Goal: Transaction & Acquisition: Purchase product/service

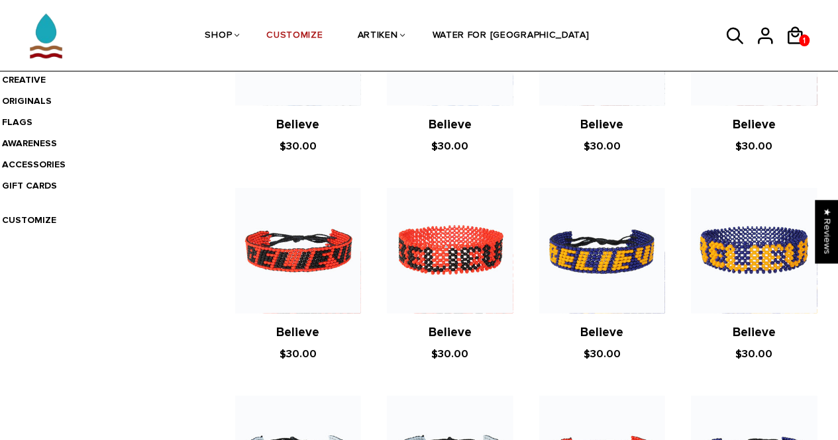
scroll to position [379, 0]
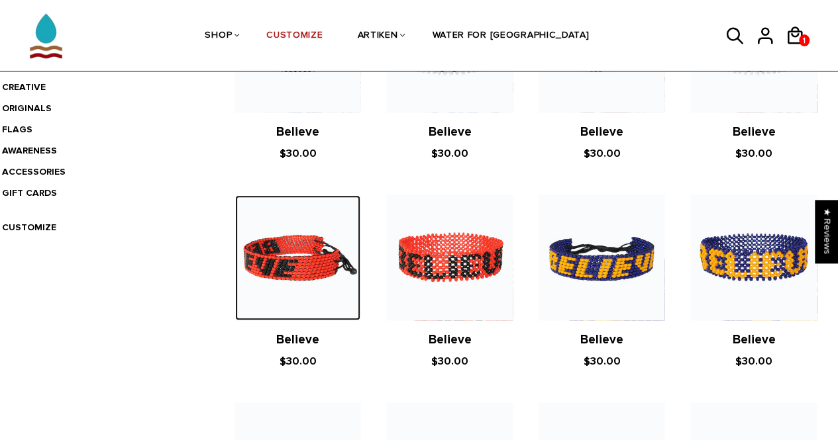
click at [345, 283] on img at bounding box center [297, 257] width 125 height 125
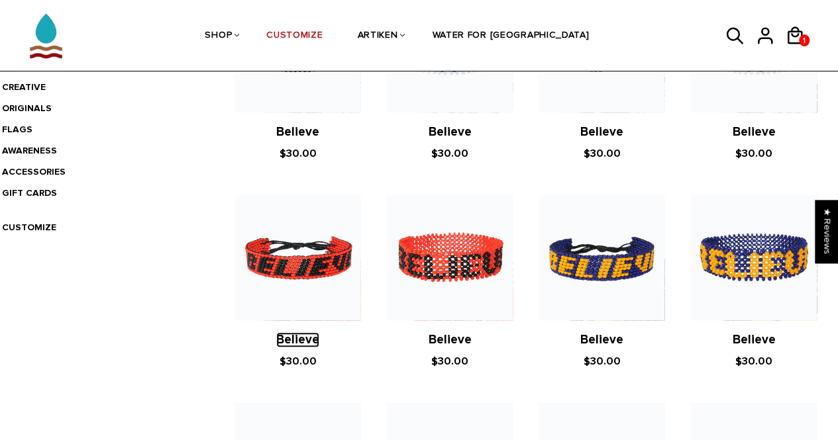
click at [296, 340] on link "Believe" at bounding box center [297, 339] width 43 height 15
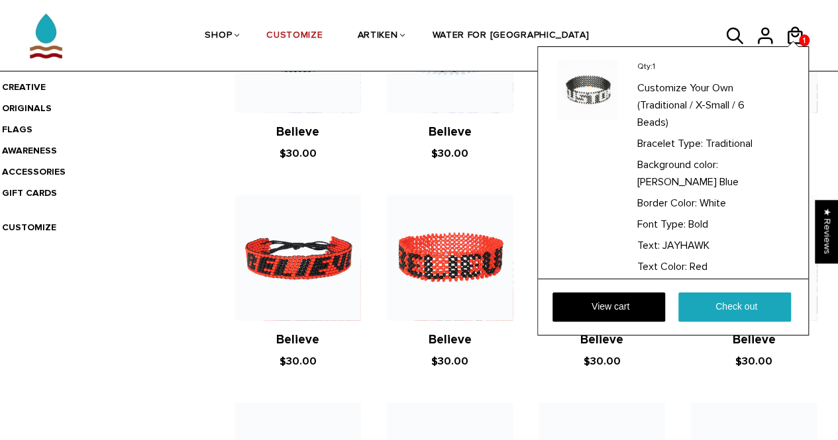
click at [788, 42] on div at bounding box center [792, 44] width 11 height 5
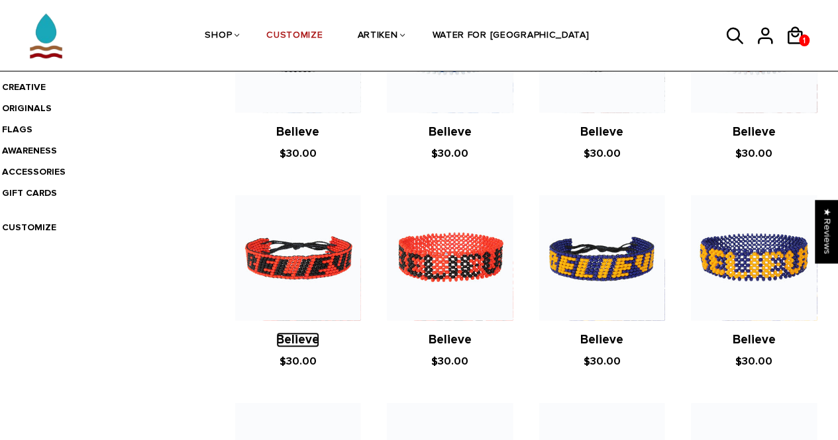
click at [298, 340] on link "Believe" at bounding box center [297, 339] width 43 height 15
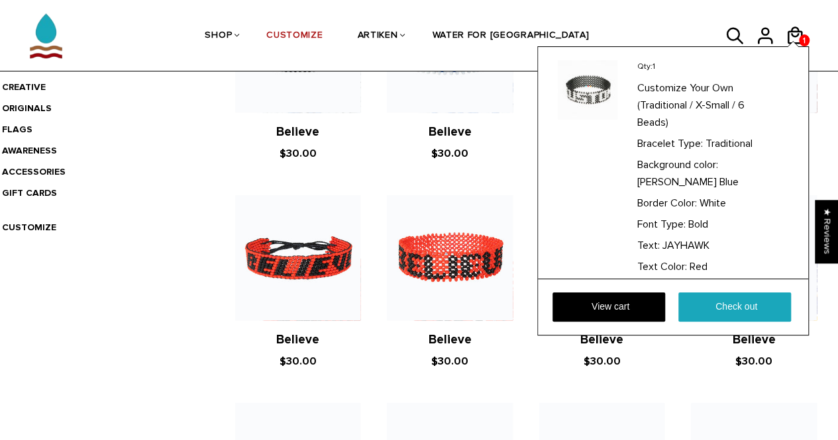
click at [791, 46] on div "Qty: 1 Customize Your Own (Traditional / X-Small / 6 Beads) Bracelet Type: Trad…" at bounding box center [672, 190] width 271 height 289
click at [591, 305] on link "View cart" at bounding box center [608, 307] width 113 height 29
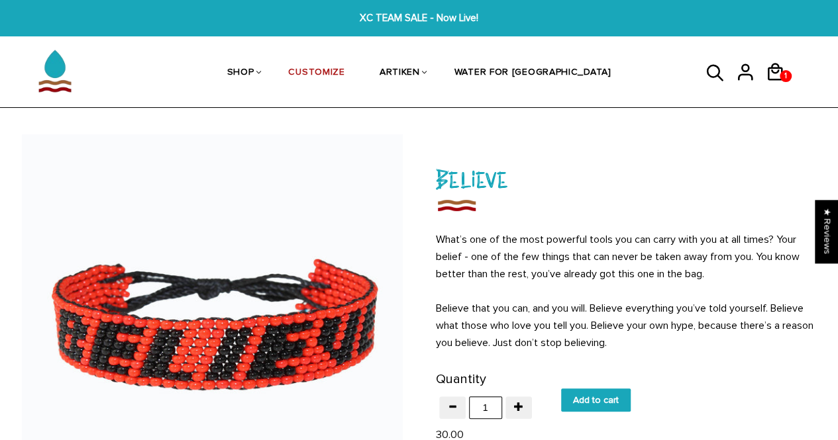
click at [601, 399] on input "Add to cart" at bounding box center [596, 400] width 70 height 23
type input "Add to cart"
click at [613, 399] on input "Add to cart" at bounding box center [596, 400] width 70 height 23
type input "Add to cart"
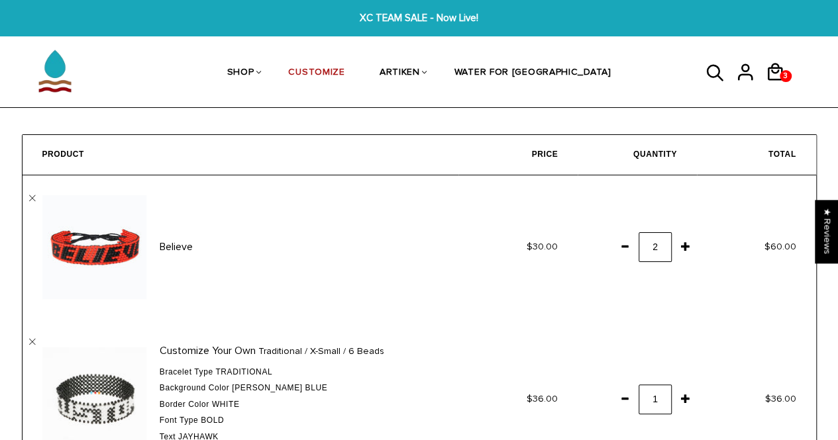
click at [624, 250] on span at bounding box center [624, 246] width 23 height 24
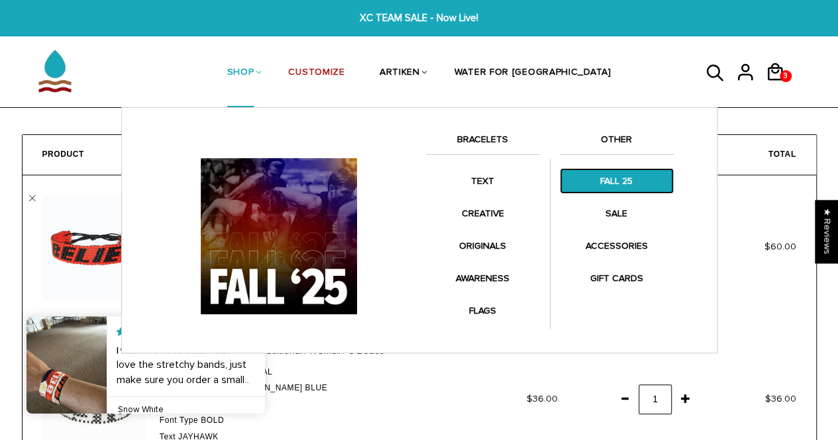
click at [599, 179] on link "FALL 25" at bounding box center [617, 181] width 114 height 26
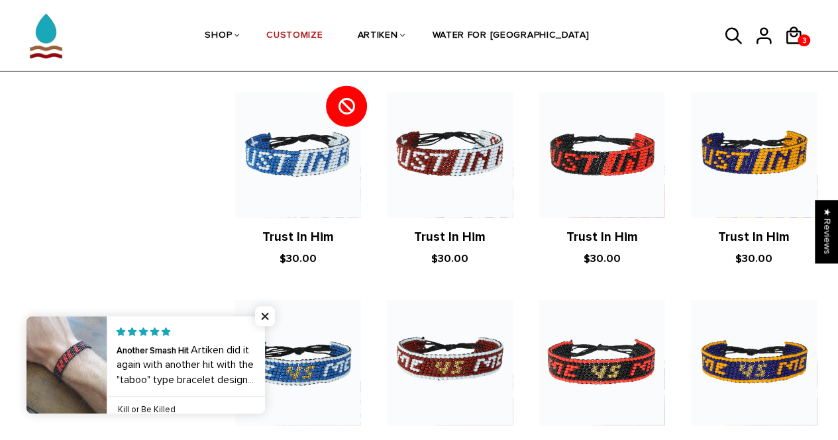
scroll to position [1551, 0]
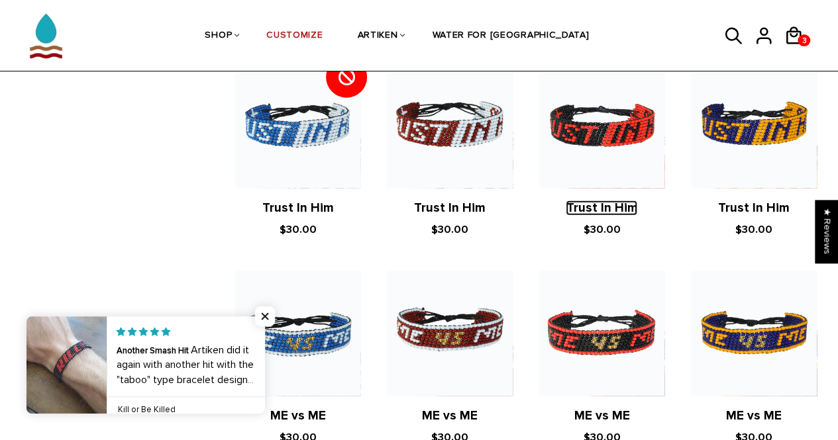
click at [592, 211] on link "Trust In Him" at bounding box center [602, 208] width 72 height 15
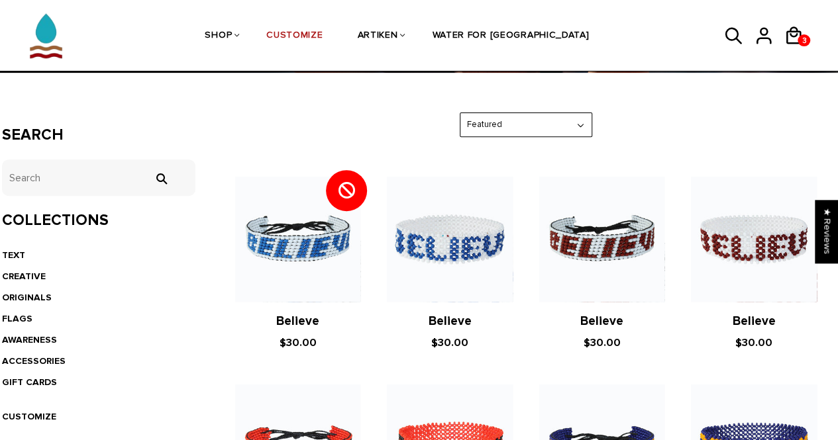
scroll to position [0, 0]
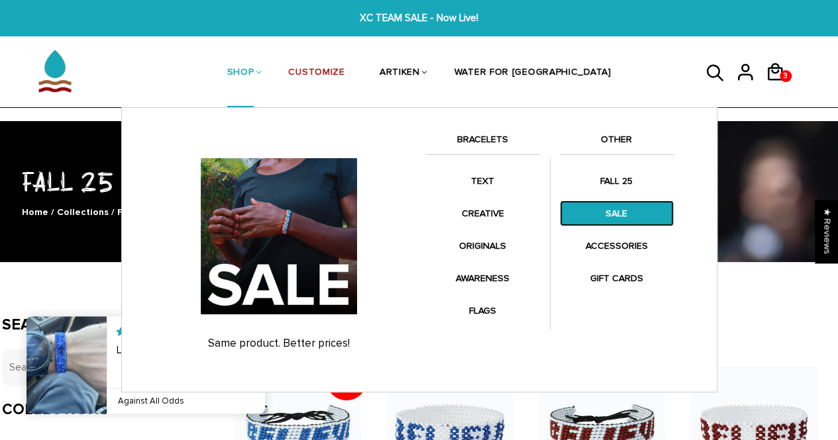
click at [600, 206] on link "SALE" at bounding box center [617, 214] width 114 height 26
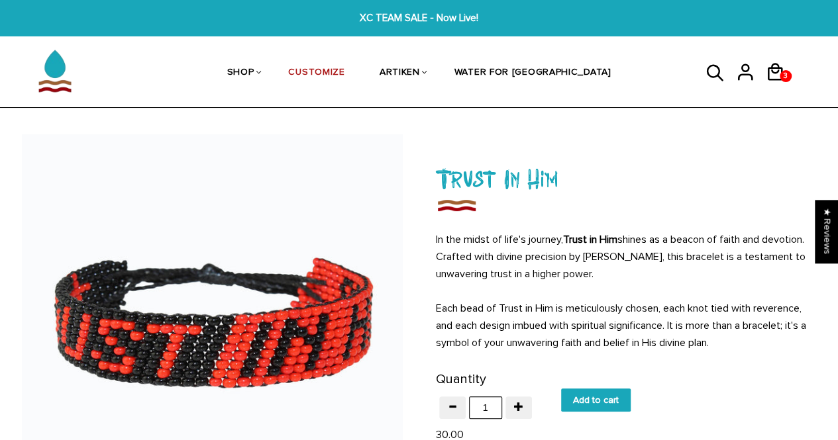
click at [581, 398] on input "Add to cart" at bounding box center [596, 400] width 70 height 23
type input "Add to cart"
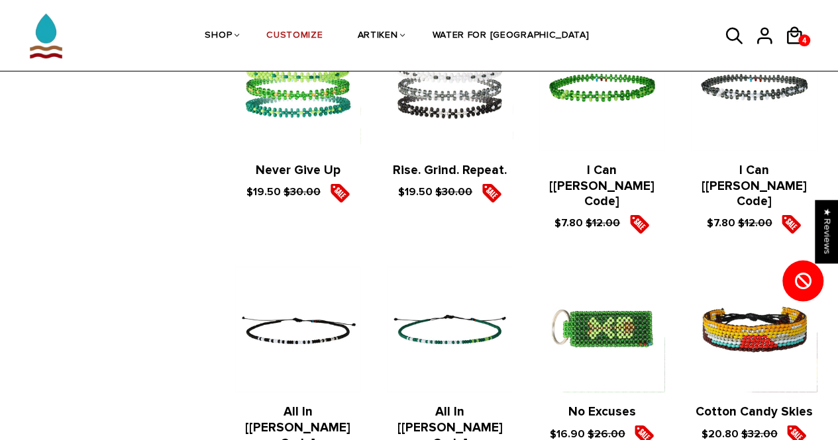
scroll to position [1187, 0]
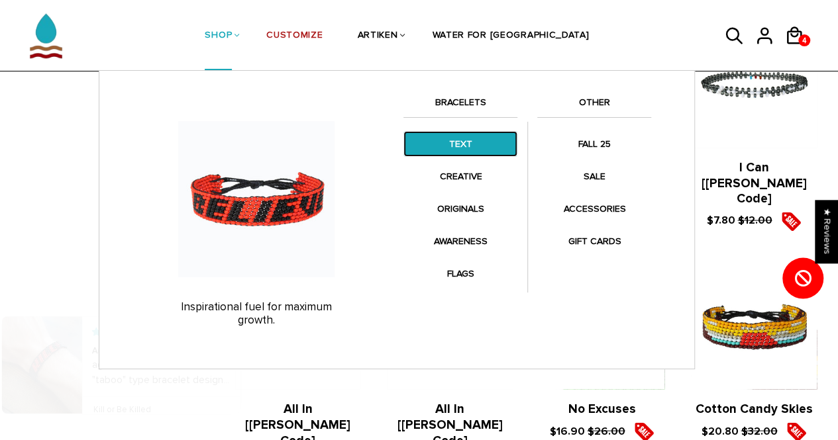
click at [456, 149] on link "TEXT" at bounding box center [460, 144] width 114 height 26
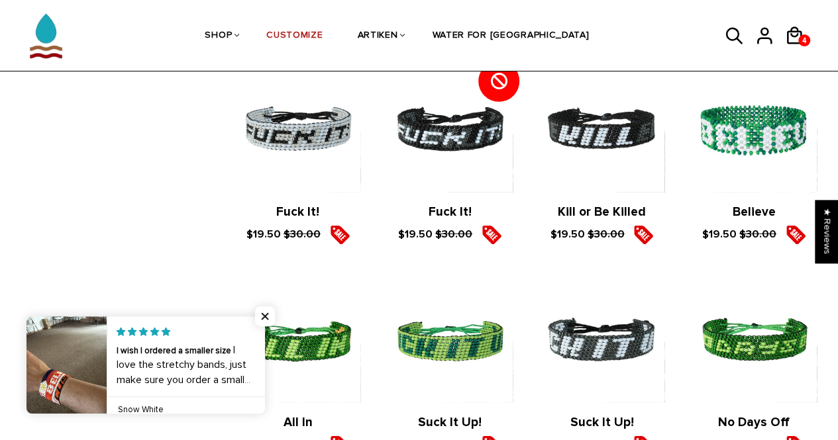
scroll to position [1747, 0]
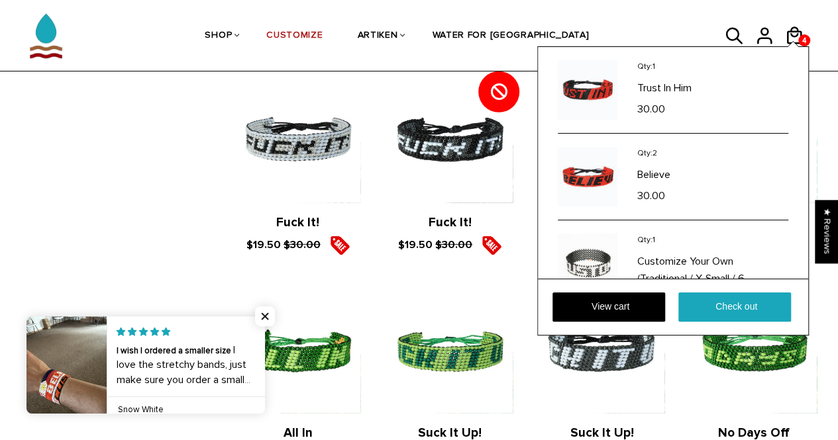
click at [795, 50] on div "Qty: 1 Trust In Him 30.00 Qty: 2 Believe 30.00 Qty: 1 Customize Your Own (Tradi…" at bounding box center [673, 163] width 270 height 232
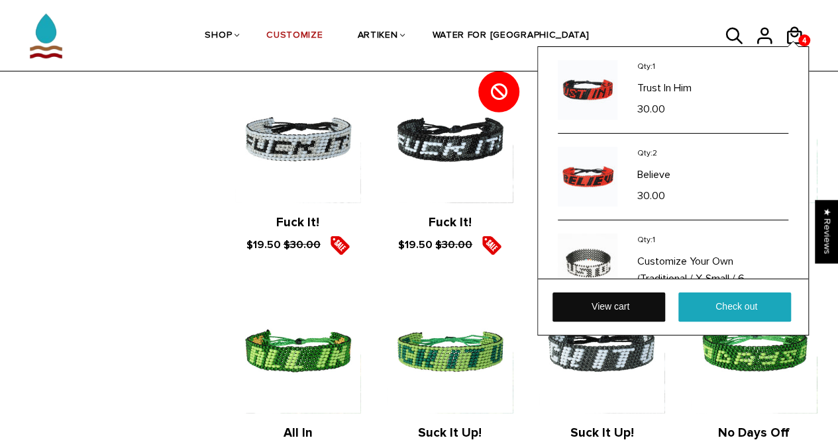
click at [585, 307] on link "View cart" at bounding box center [608, 307] width 113 height 29
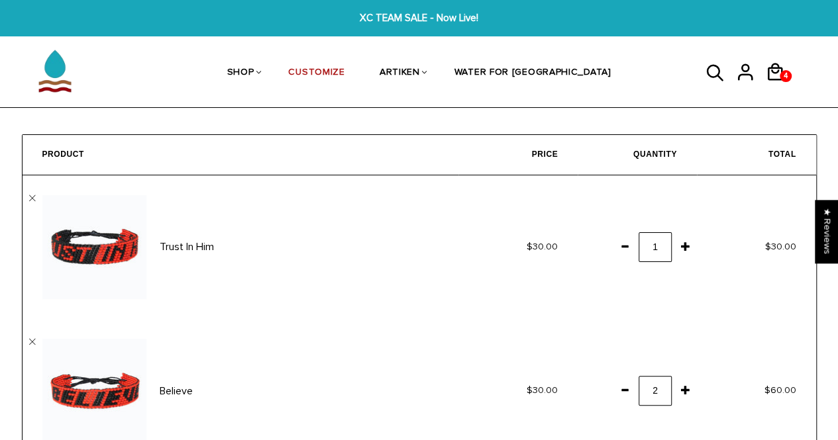
click at [624, 395] on span at bounding box center [624, 390] width 23 height 24
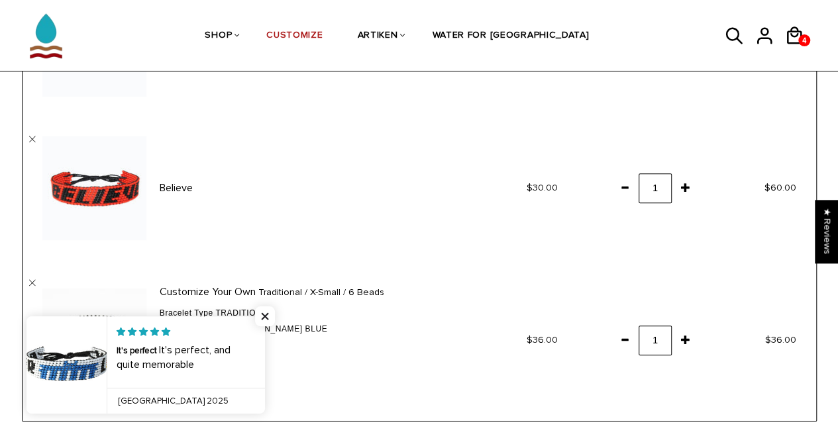
scroll to position [183, 0]
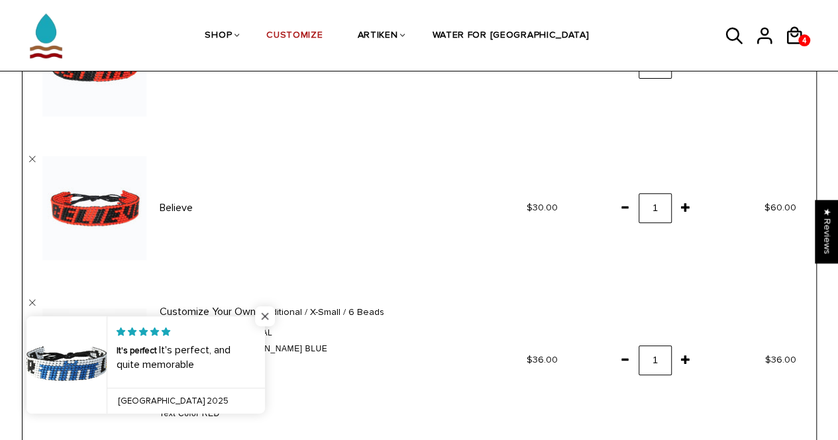
click at [262, 313] on span "Close popup widget" at bounding box center [265, 317] width 20 height 20
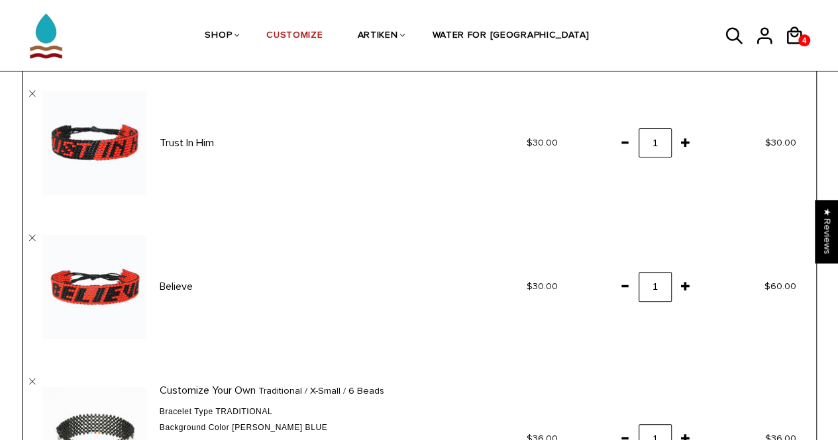
scroll to position [102, 0]
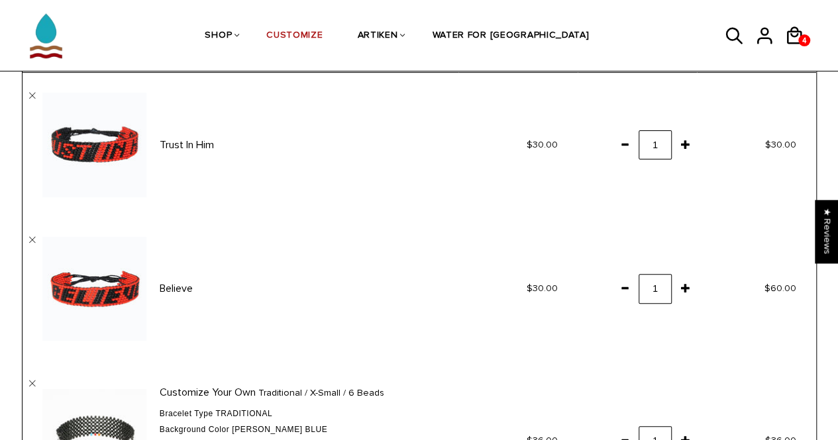
click at [622, 141] on span at bounding box center [624, 144] width 23 height 24
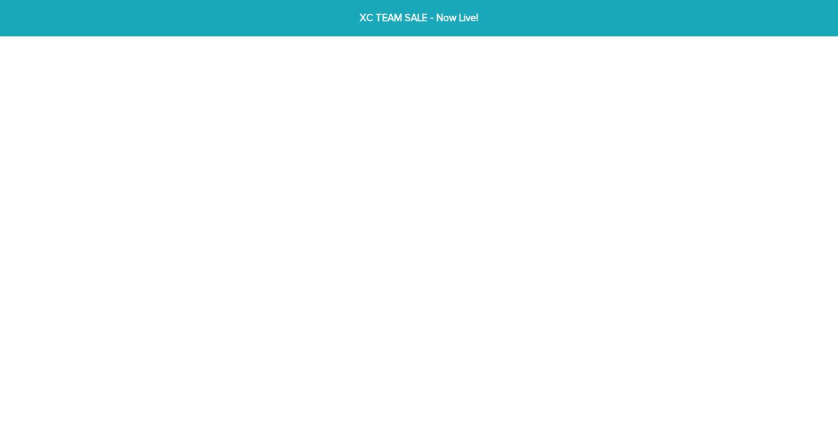
scroll to position [102, 0]
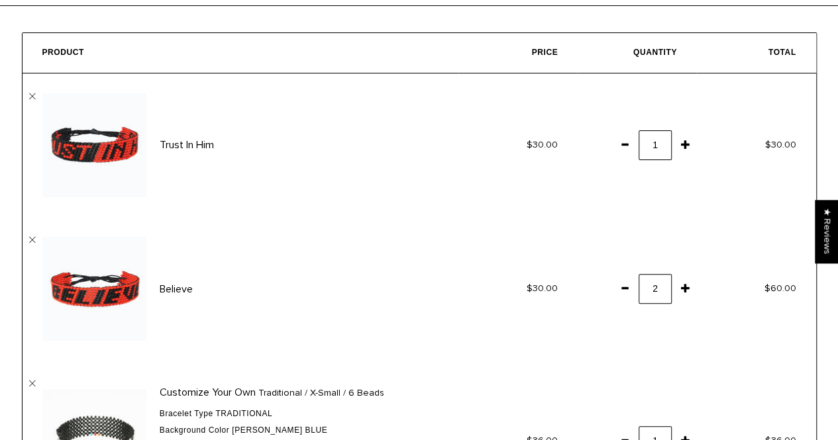
click at [637, 140] on td "1" at bounding box center [636, 146] width 119 height 144
click at [629, 142] on span at bounding box center [624, 144] width 23 height 24
click at [618, 291] on span at bounding box center [624, 288] width 23 height 24
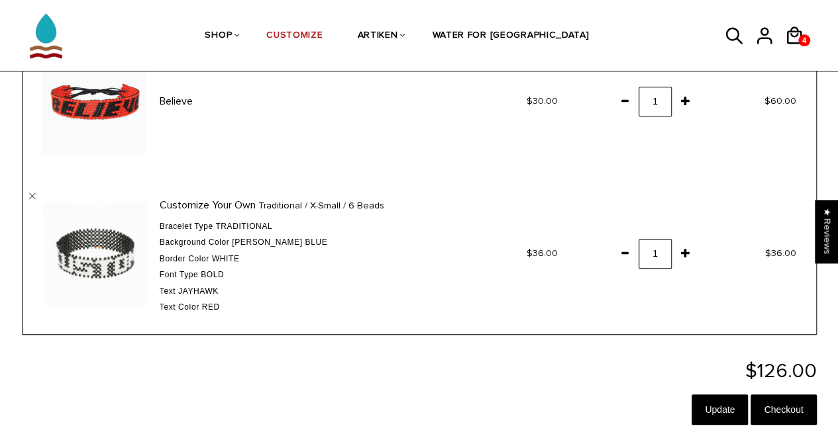
scroll to position [305, 0]
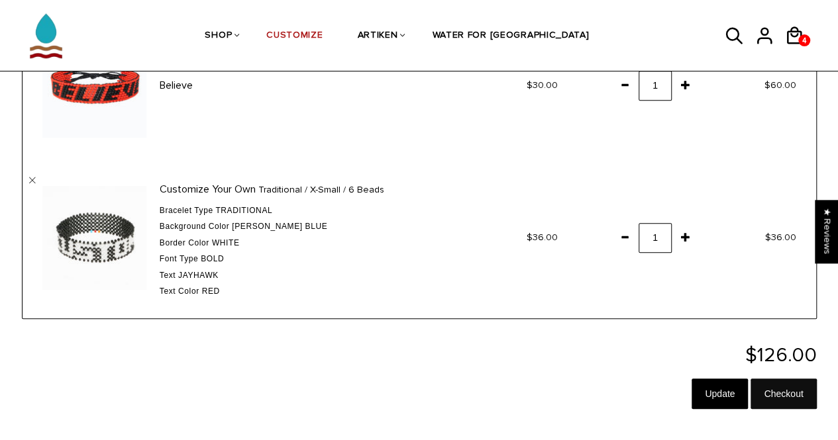
click at [787, 390] on input "Checkout" at bounding box center [783, 394] width 66 height 30
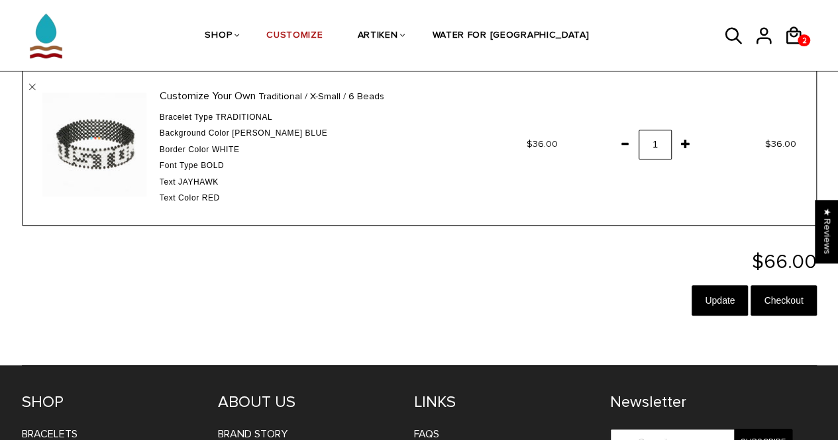
scroll to position [272, 0]
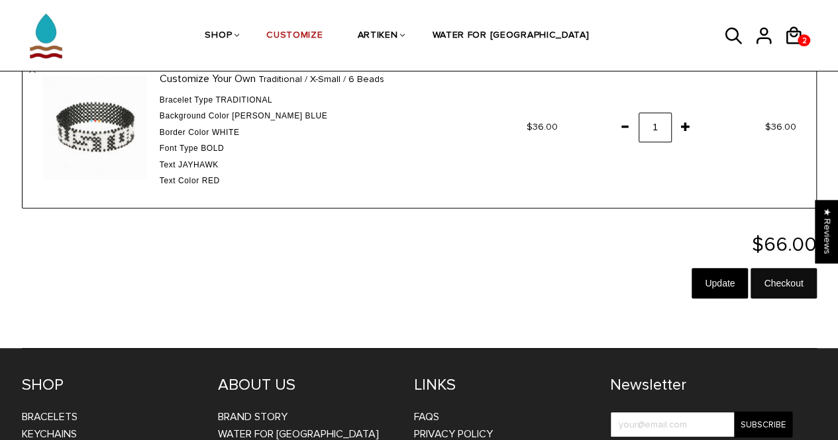
click at [790, 285] on input "Checkout" at bounding box center [783, 283] width 66 height 30
